Goal: Information Seeking & Learning: Check status

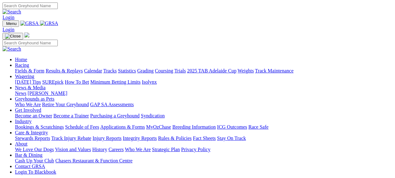
scroll to position [221, 0]
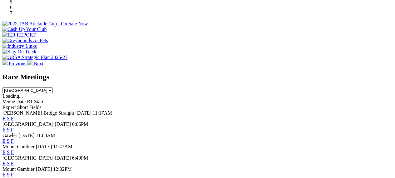
click at [157, 122] on div "Angle Park Today 6:06PM E S F" at bounding box center [198, 127] width 390 height 11
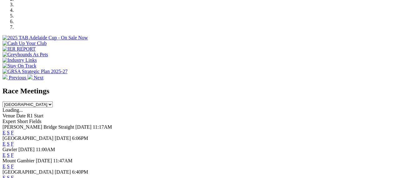
scroll to position [196, 0]
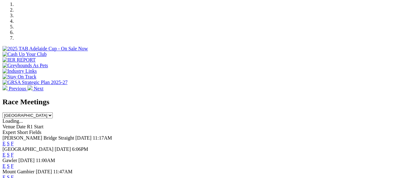
click at [14, 152] on link "F" at bounding box center [12, 154] width 3 height 5
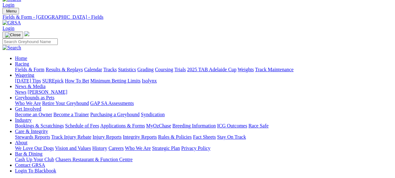
scroll to position [25, 0]
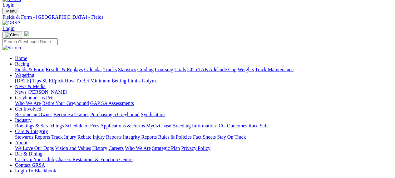
scroll to position [0, 0]
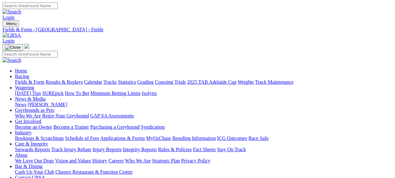
click at [50, 147] on link "Stewards Reports" at bounding box center [32, 149] width 35 height 5
